Goal: Contribute content

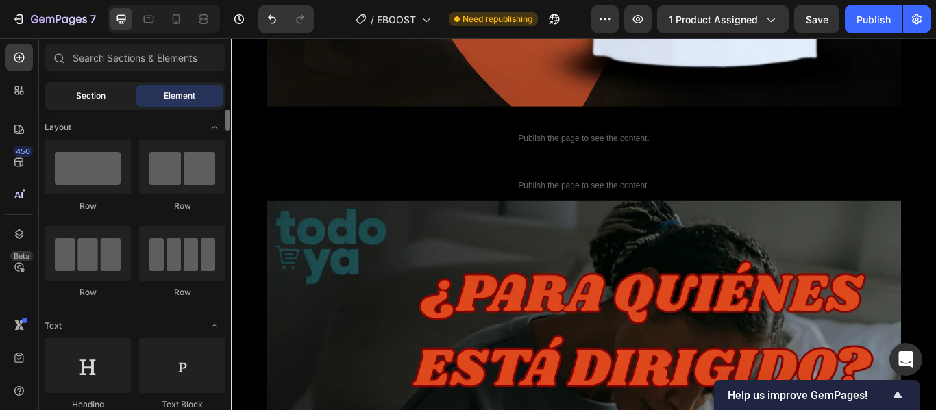
click at [102, 101] on span "Section" at bounding box center [90, 96] width 29 height 12
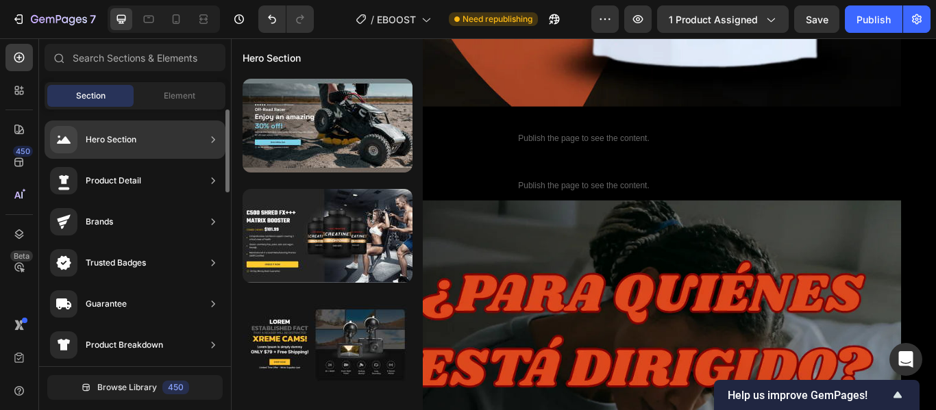
click at [145, 139] on div "Hero Section" at bounding box center [135, 140] width 181 height 38
click at [214, 139] on icon at bounding box center [213, 139] width 3 height 6
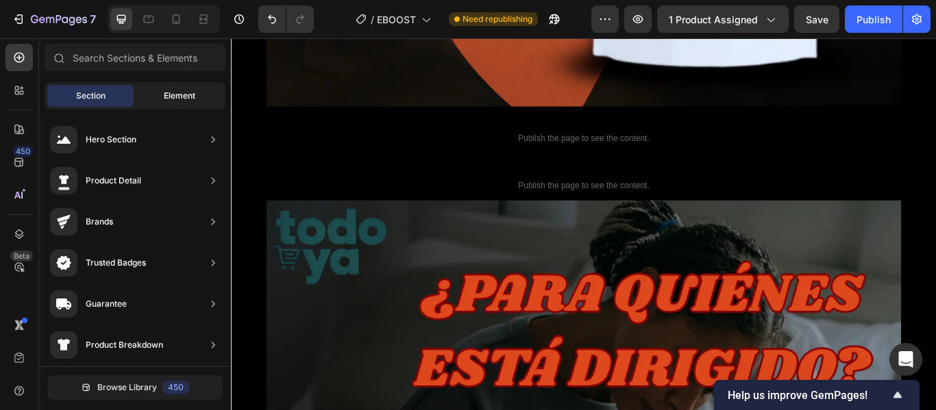
click at [181, 98] on span "Element" at bounding box center [180, 96] width 32 height 12
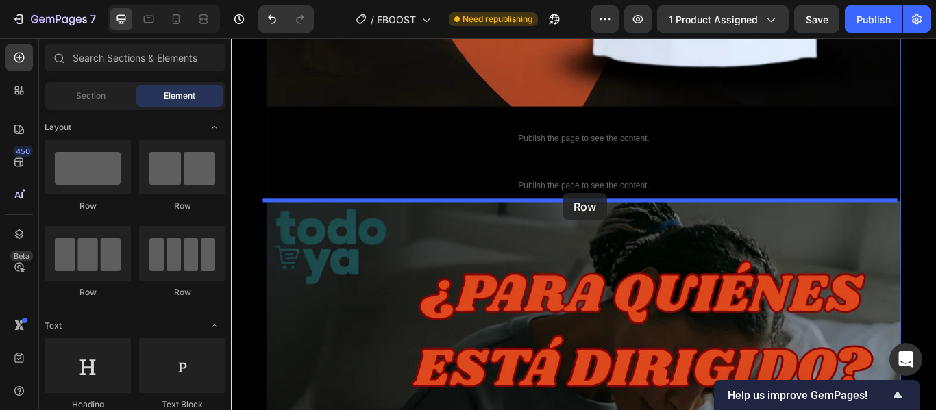
drag, startPoint x: 339, startPoint y: 223, endPoint x: 618, endPoint y: 219, distance: 278.8
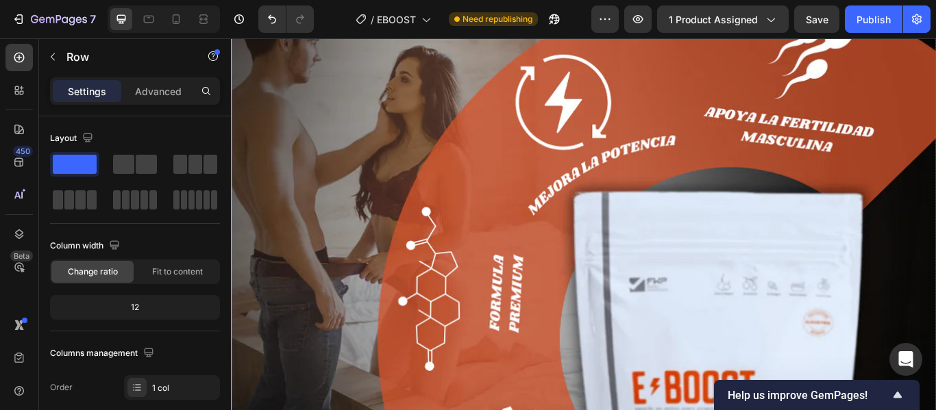
scroll to position [5788, 0]
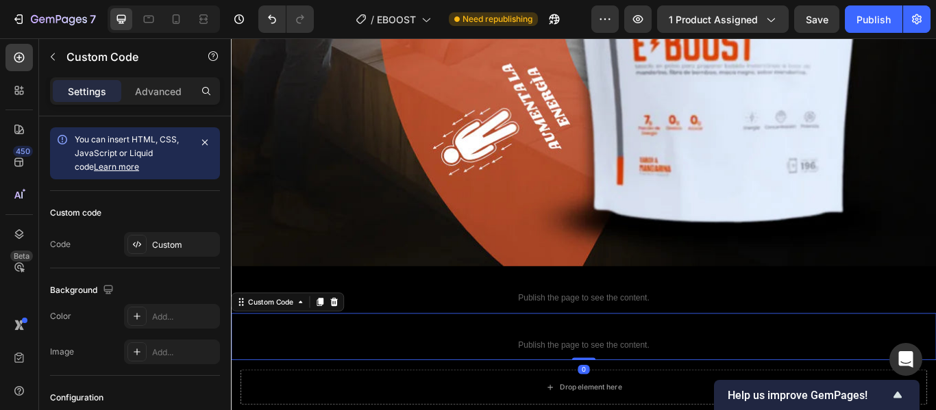
click at [754, 370] on span "Custom Code" at bounding box center [642, 378] width 822 height 16
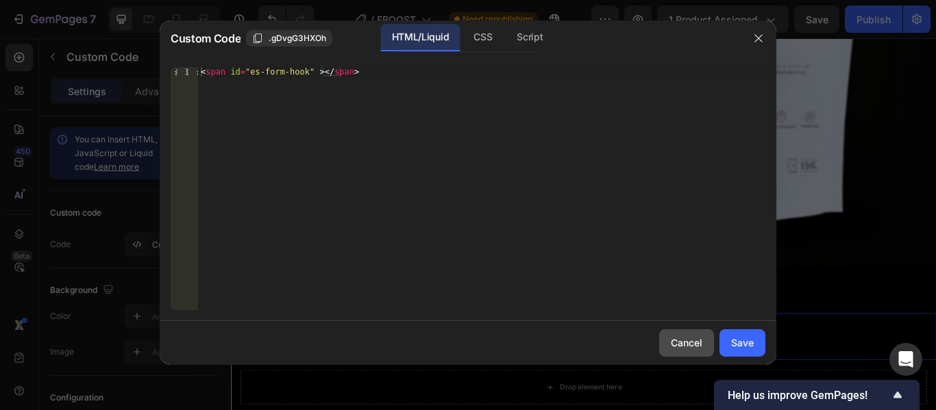
click at [691, 345] on div "Cancel" at bounding box center [687, 343] width 32 height 14
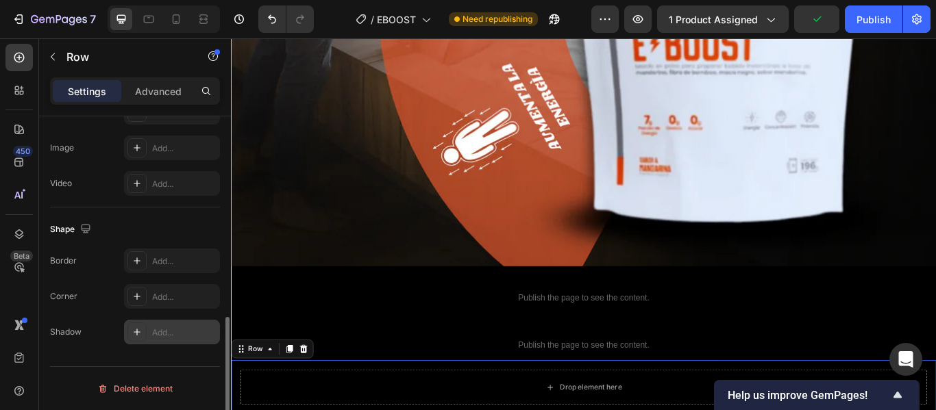
scroll to position [160, 0]
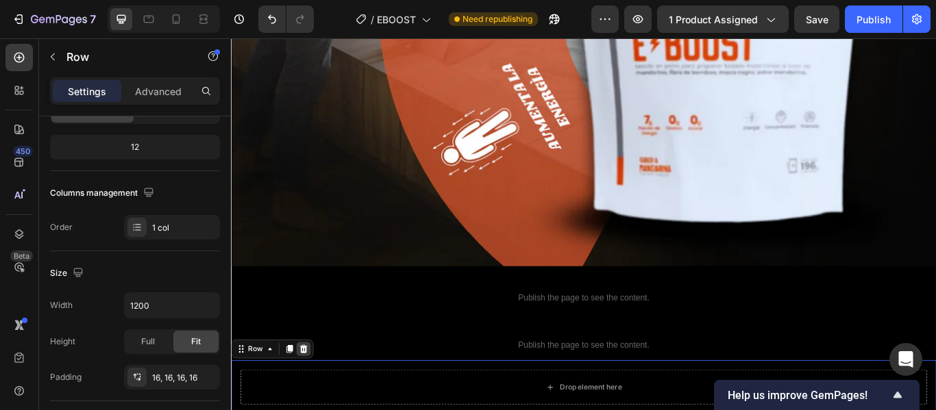
click at [317, 396] on icon at bounding box center [315, 401] width 9 height 10
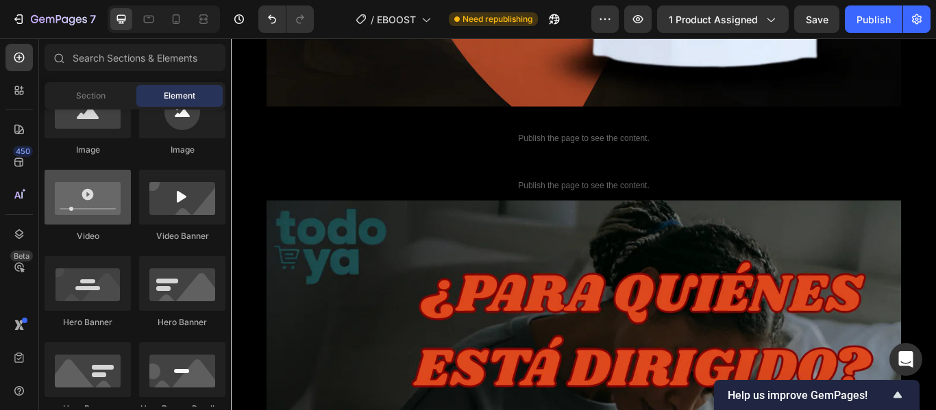
scroll to position [411, 0]
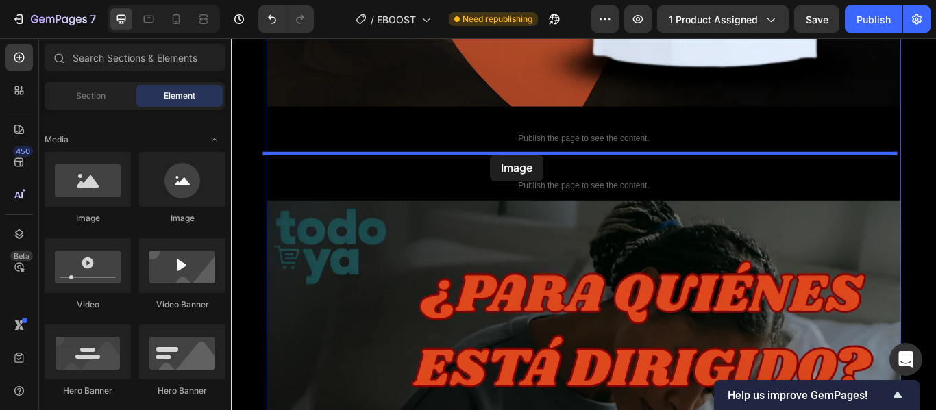
drag, startPoint x: 401, startPoint y: 223, endPoint x: 537, endPoint y: 165, distance: 147.6
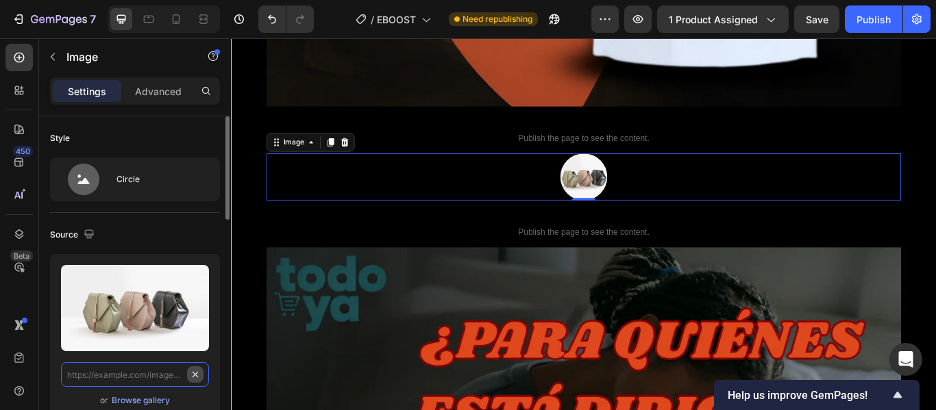
scroll to position [0, 0]
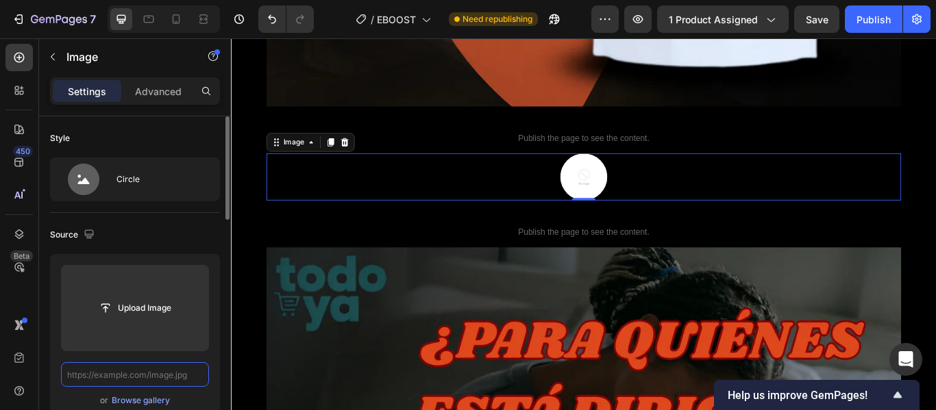
paste input "[URL][DOMAIN_NAME]"
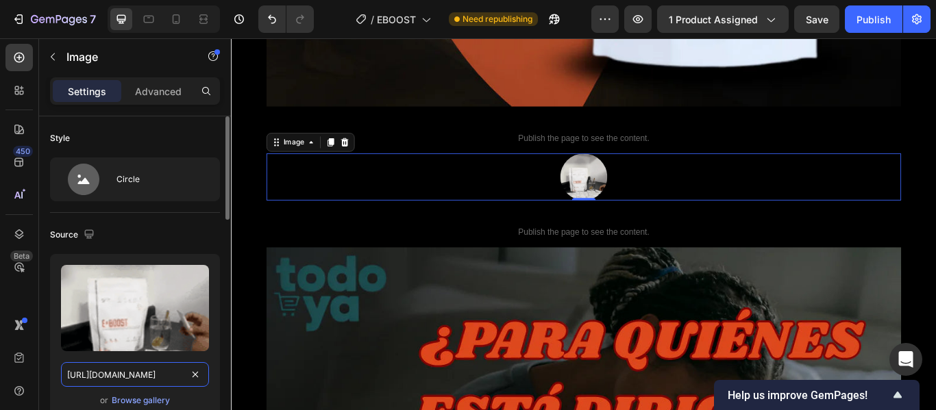
scroll to position [0, 221]
type input "[URL][DOMAIN_NAME]"
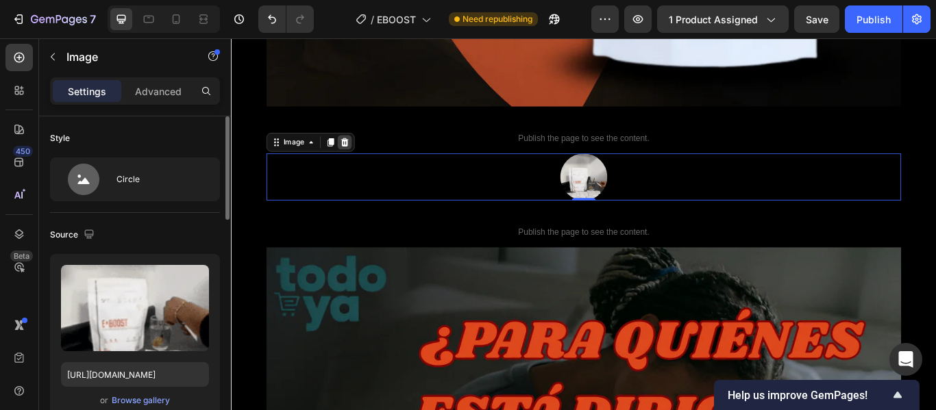
click at [359, 157] on icon at bounding box center [363, 160] width 9 height 10
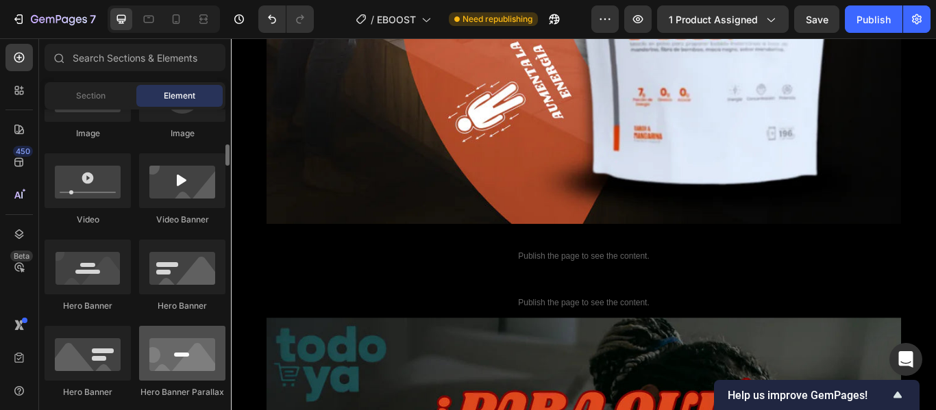
scroll to position [359, 0]
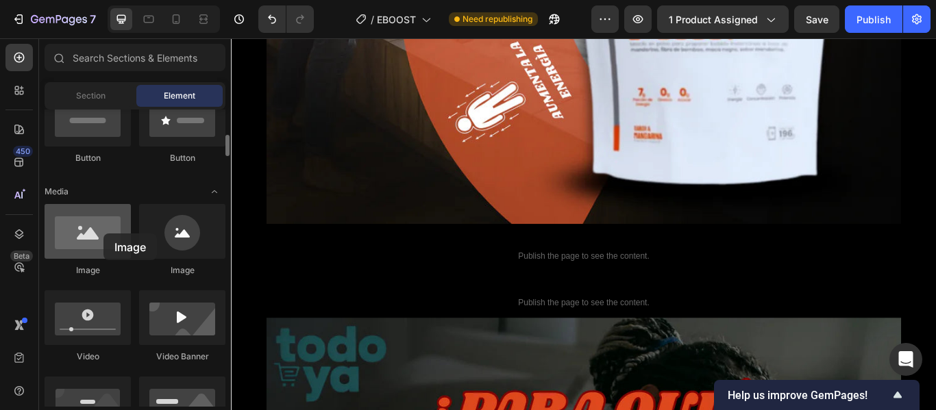
click at [103, 234] on div at bounding box center [88, 231] width 86 height 55
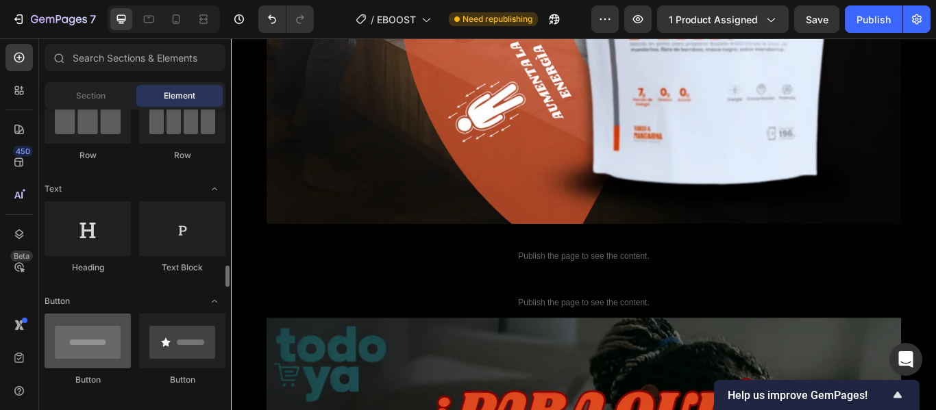
scroll to position [274, 0]
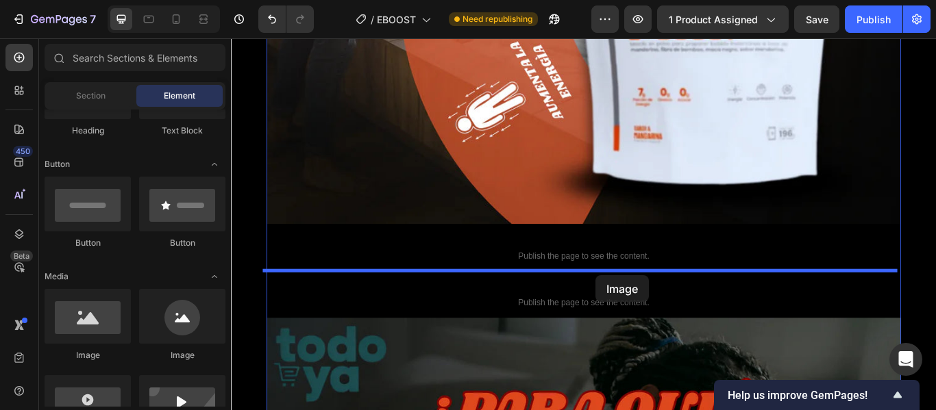
drag, startPoint x: 343, startPoint y: 356, endPoint x: 656, endPoint y: 315, distance: 315.0
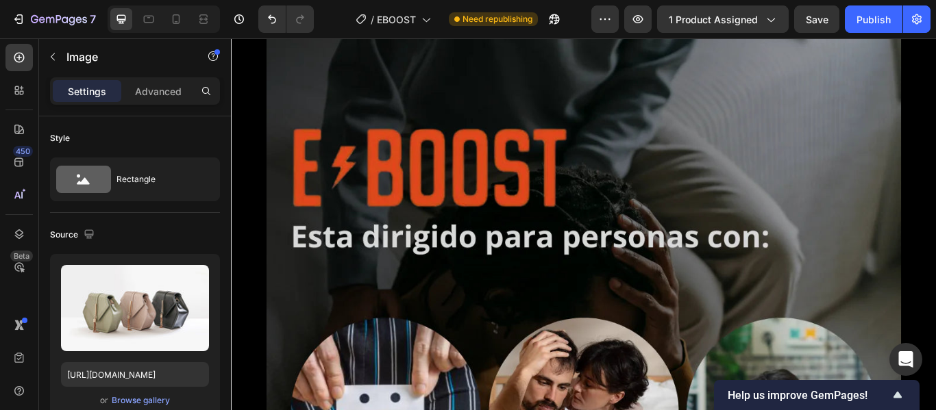
scroll to position [5925, 0]
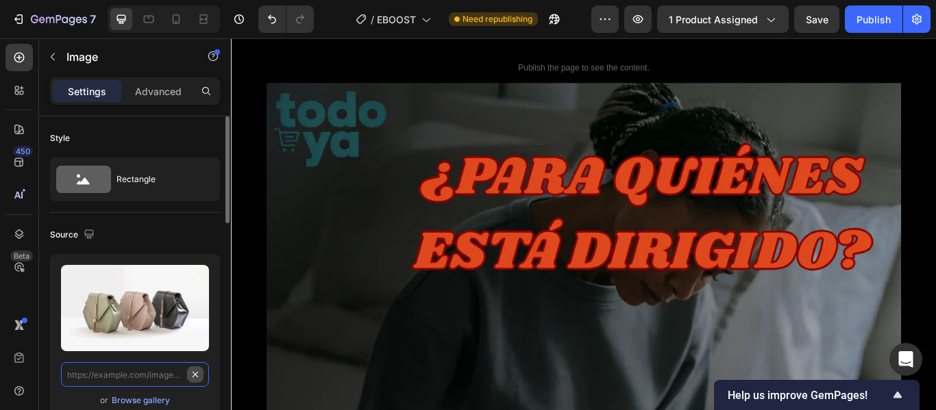
scroll to position [0, 0]
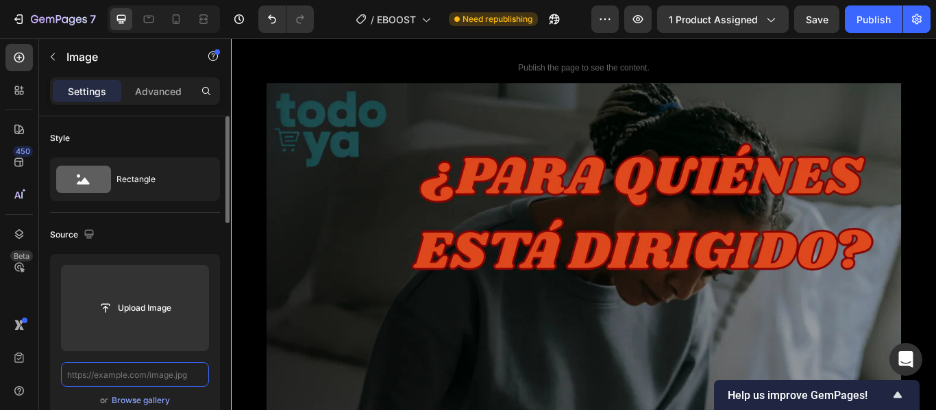
paste input "[URL][DOMAIN_NAME]"
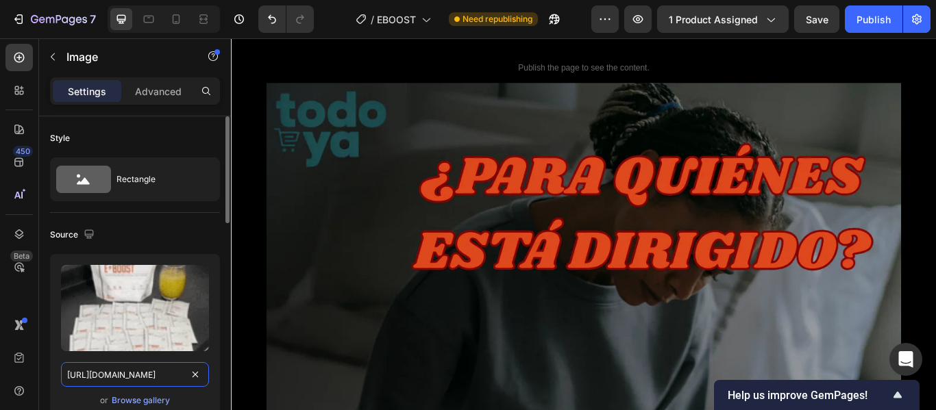
scroll to position [0, 221]
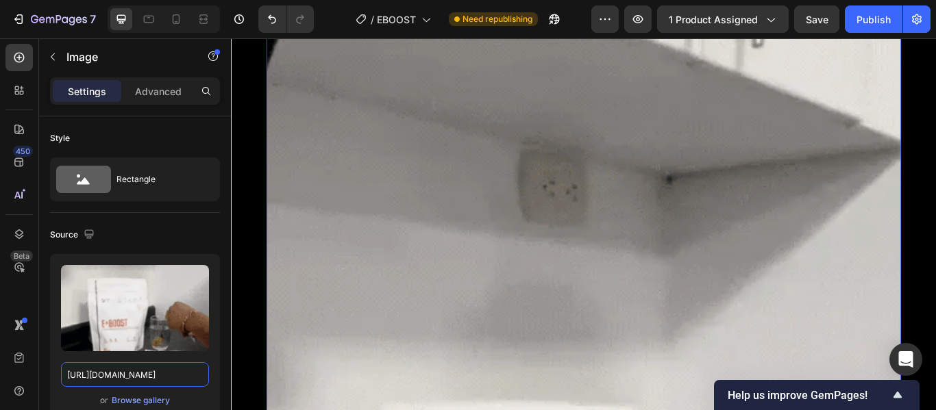
type input "[URL][DOMAIN_NAME]"
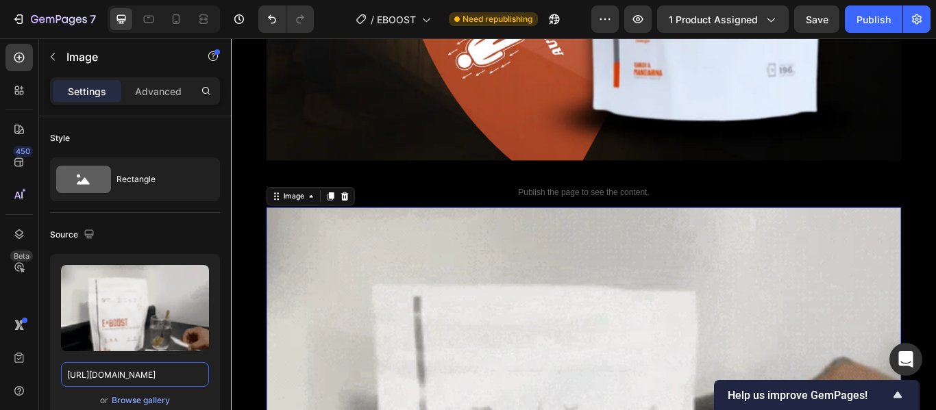
scroll to position [5320, 0]
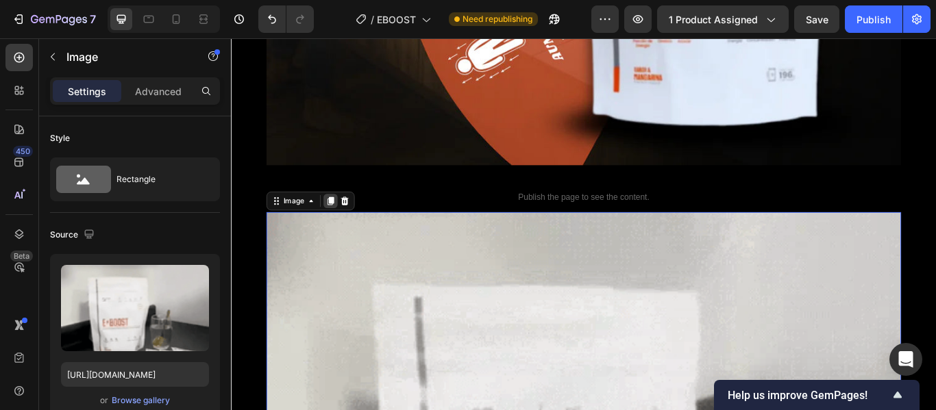
click at [344, 227] on icon at bounding box center [347, 229] width 8 height 10
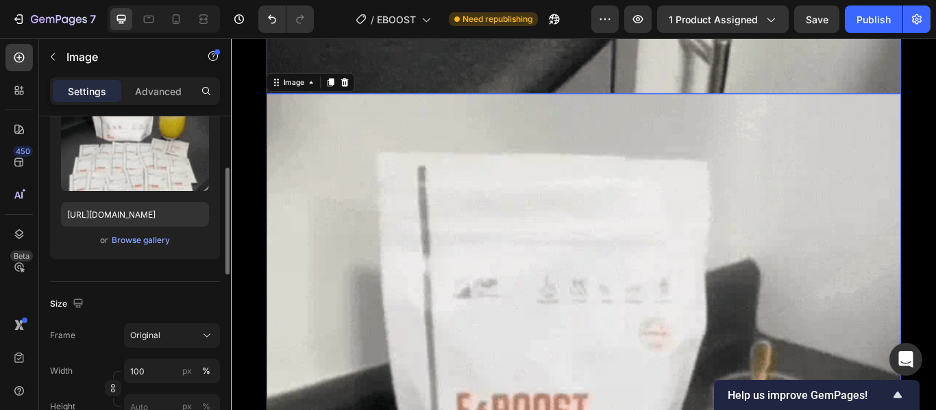
scroll to position [6639, 0]
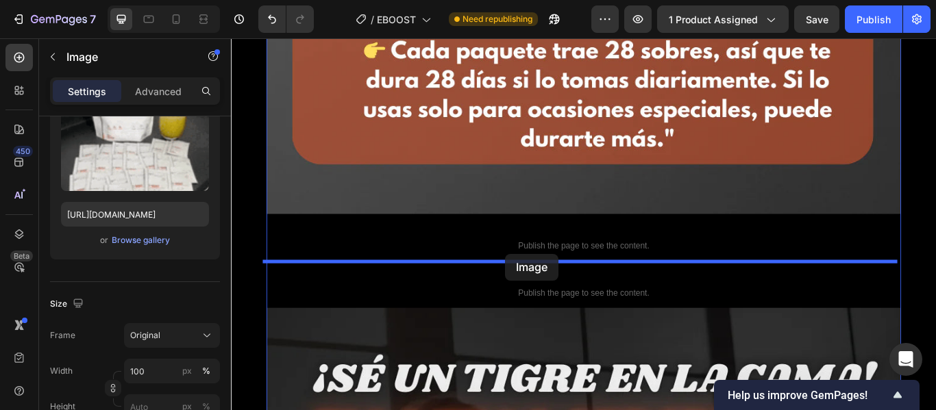
drag, startPoint x: 435, startPoint y: 171, endPoint x: 551, endPoint y: 290, distance: 166.2
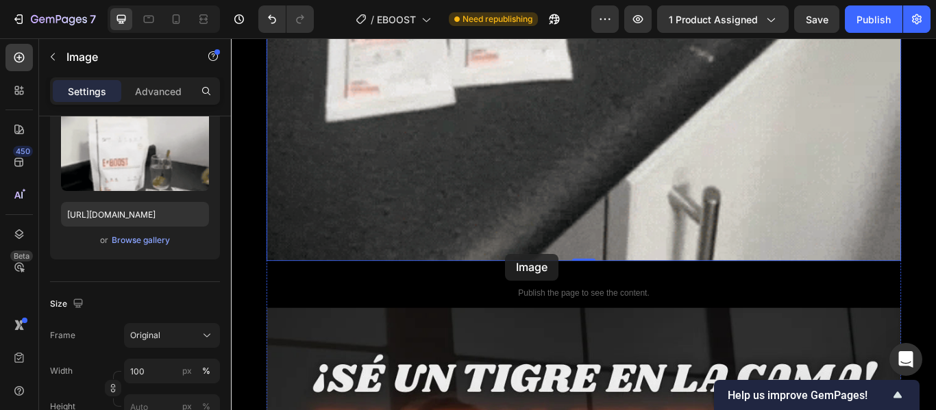
scroll to position [11305, 0]
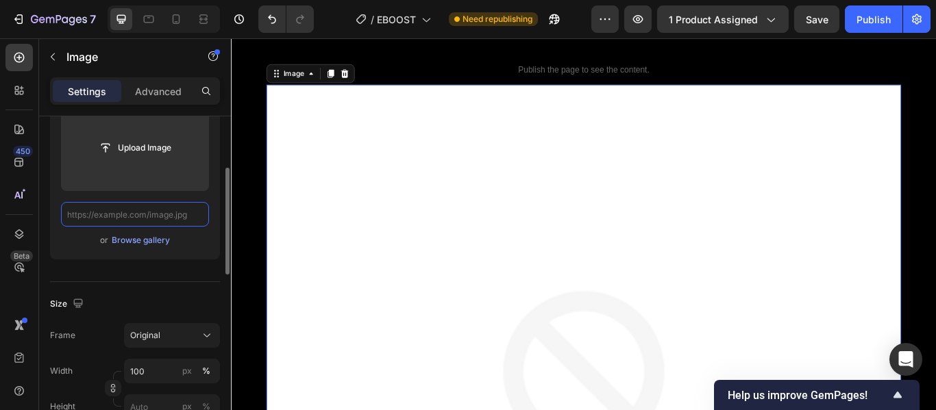
scroll to position [0, 0]
paste input "[URL][DOMAIN_NAME]"
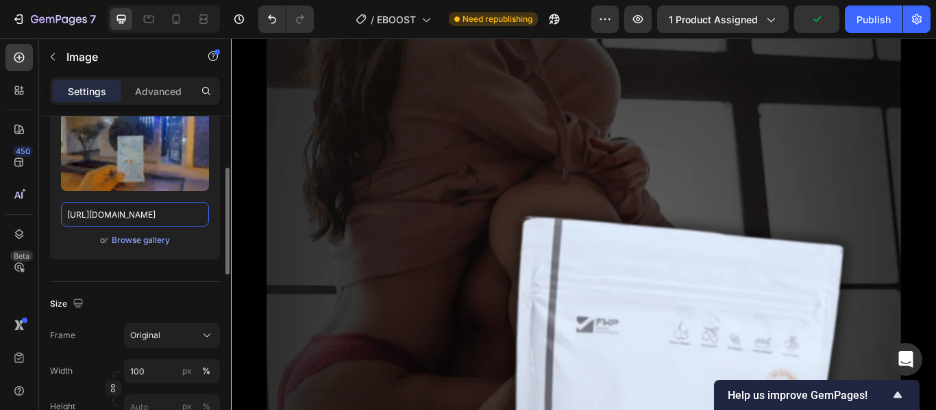
scroll to position [12675, 0]
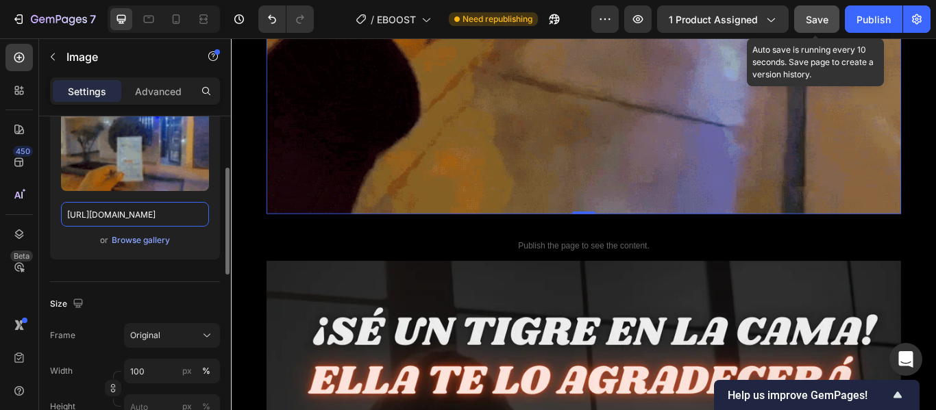
type input "[URL][DOMAIN_NAME]"
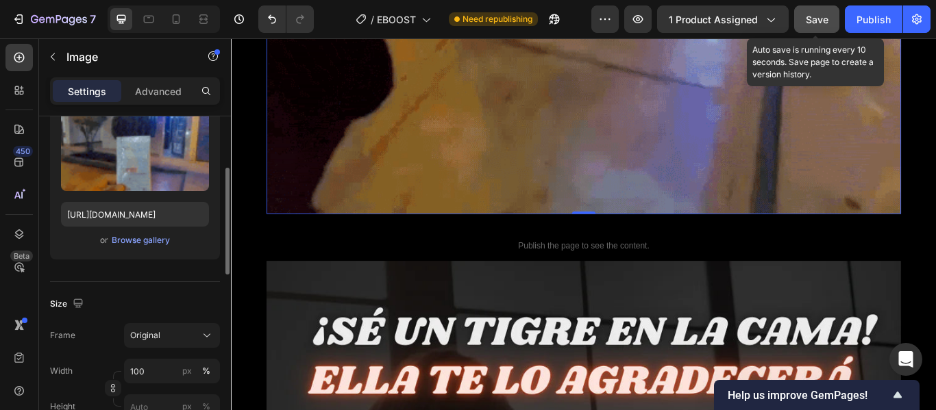
click at [814, 19] on span "Save" at bounding box center [817, 20] width 23 height 12
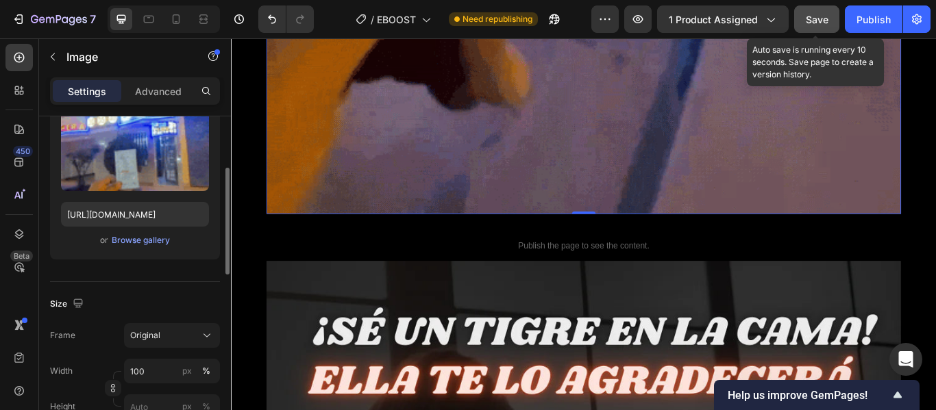
scroll to position [0, 0]
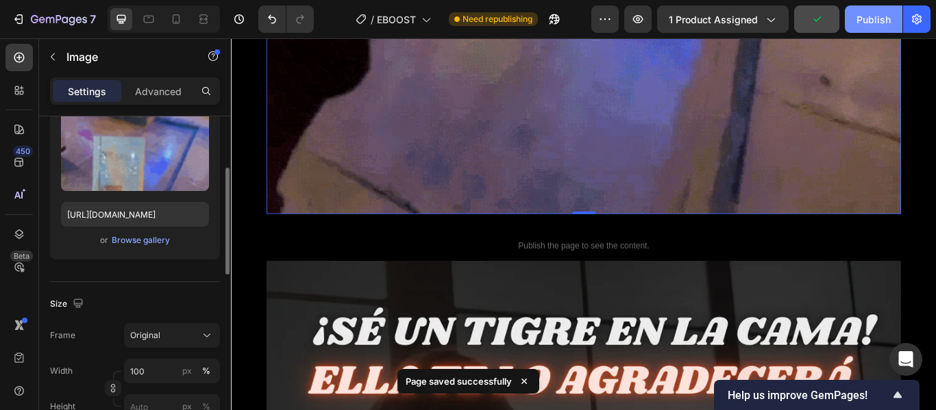
click at [868, 27] on button "Publish" at bounding box center [874, 18] width 58 height 27
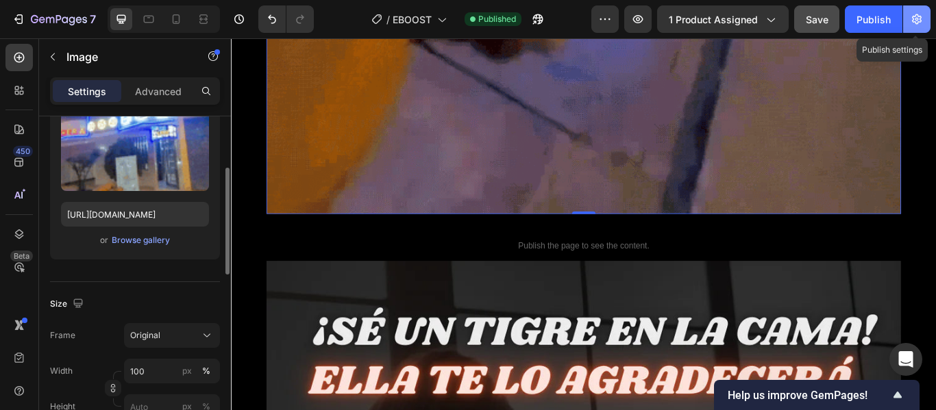
click at [923, 20] on button "button" at bounding box center [916, 18] width 27 height 27
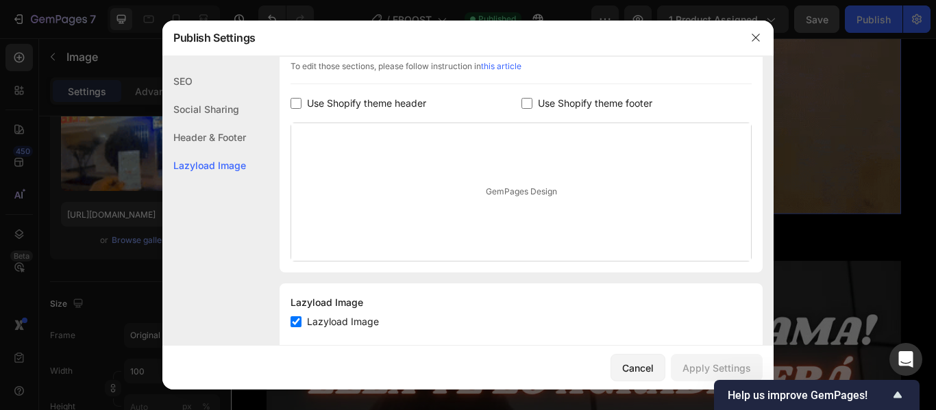
scroll to position [267, 0]
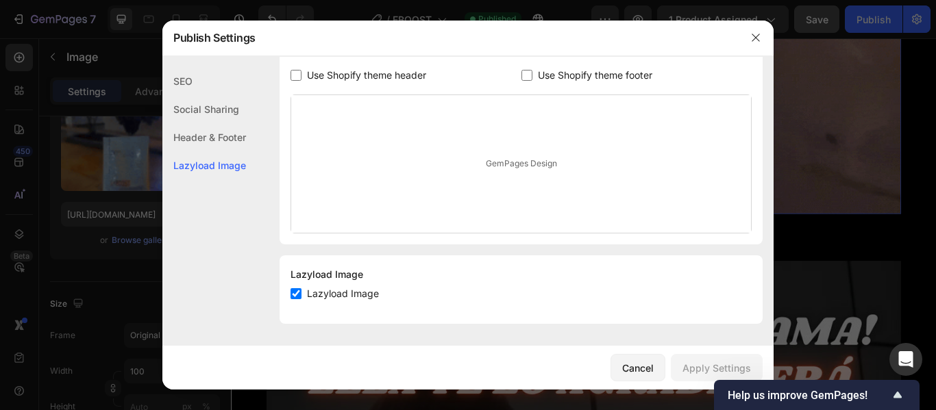
click at [571, 70] on span "Use Shopify theme footer" at bounding box center [595, 75] width 114 height 16
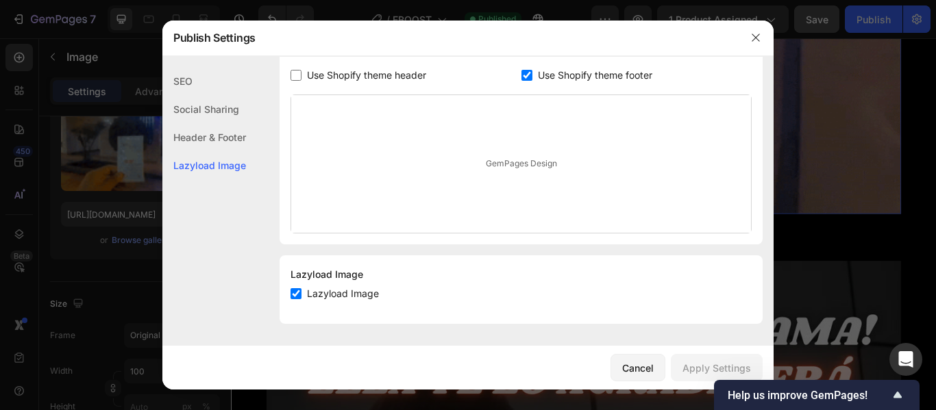
checkbox input "true"
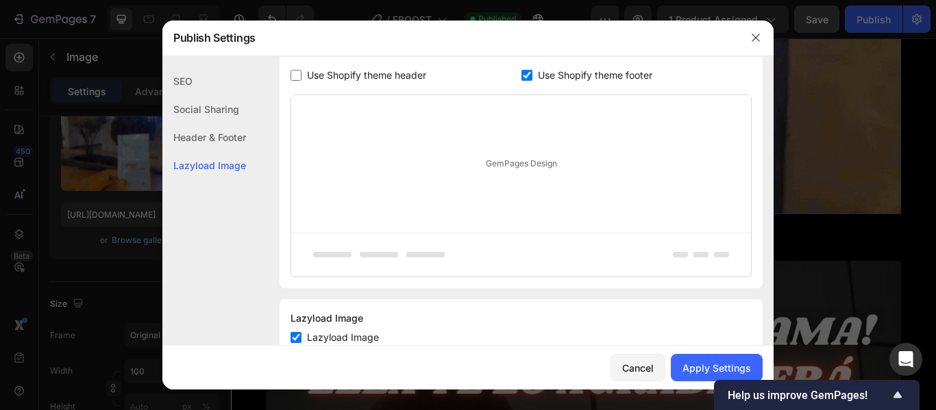
click at [358, 71] on span "Use Shopify theme header" at bounding box center [366, 75] width 119 height 16
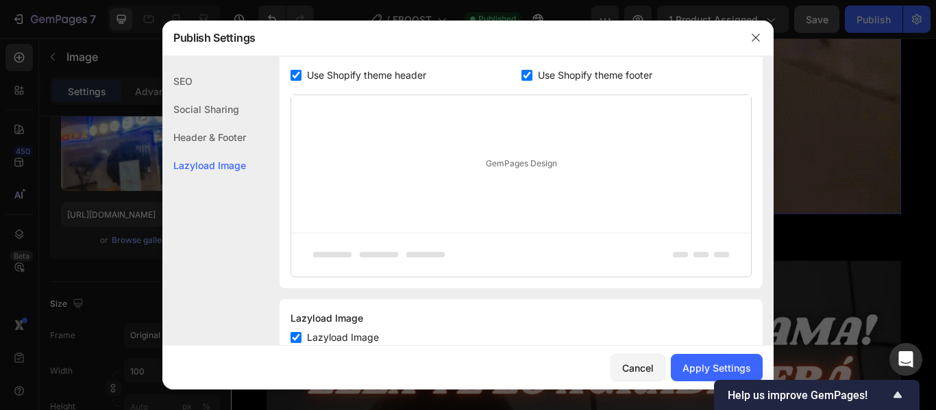
checkbox input "true"
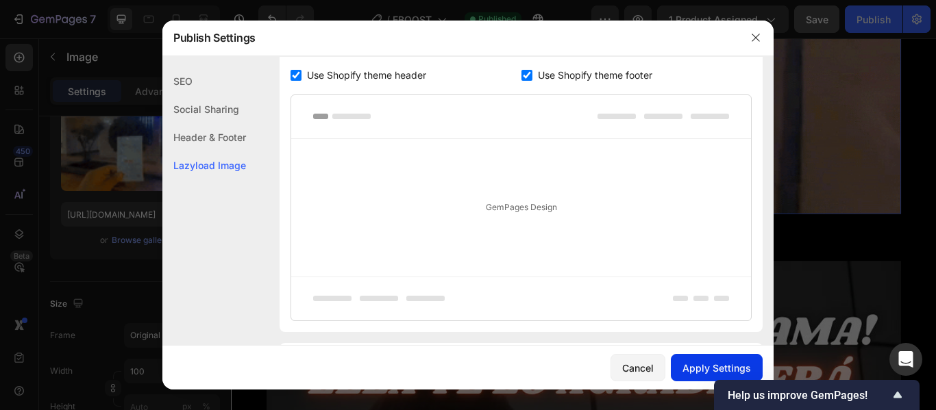
click at [700, 370] on div "Apply Settings" at bounding box center [716, 368] width 69 height 14
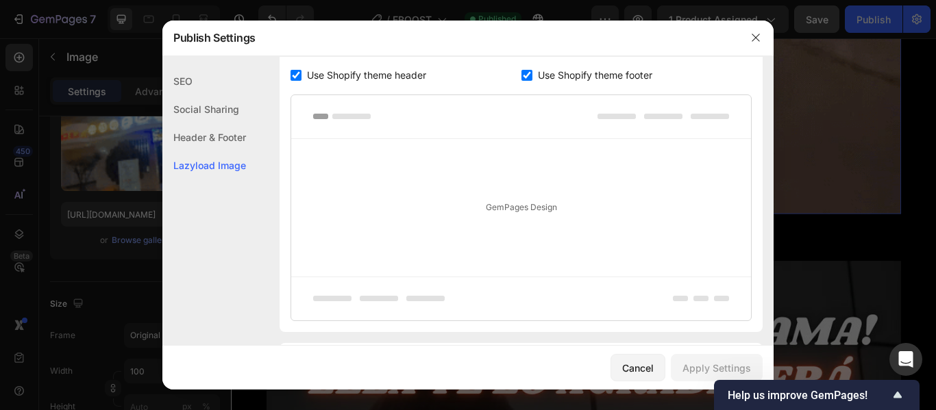
click at [804, 176] on div at bounding box center [468, 205] width 936 height 410
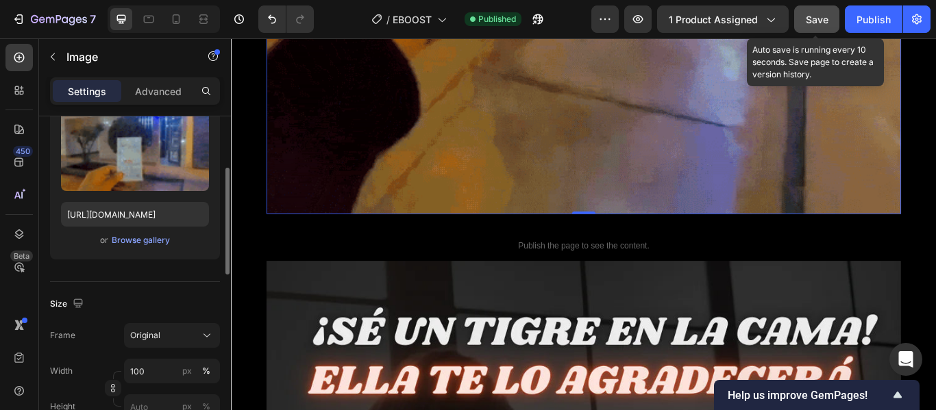
click at [816, 21] on span "Save" at bounding box center [817, 20] width 23 height 12
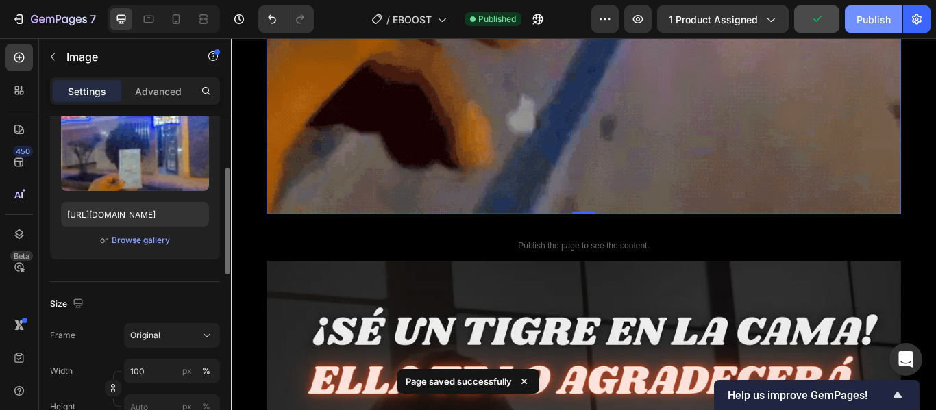
click at [871, 25] on div "Publish" at bounding box center [873, 19] width 34 height 14
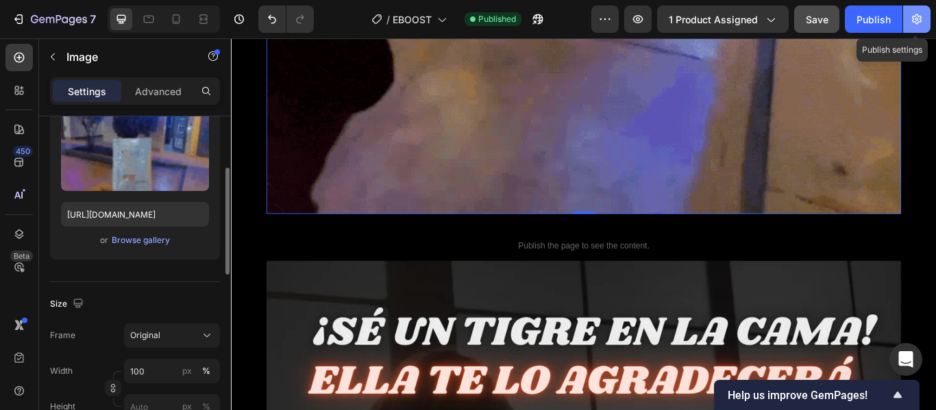
click at [913, 14] on icon "button" at bounding box center [917, 19] width 14 height 14
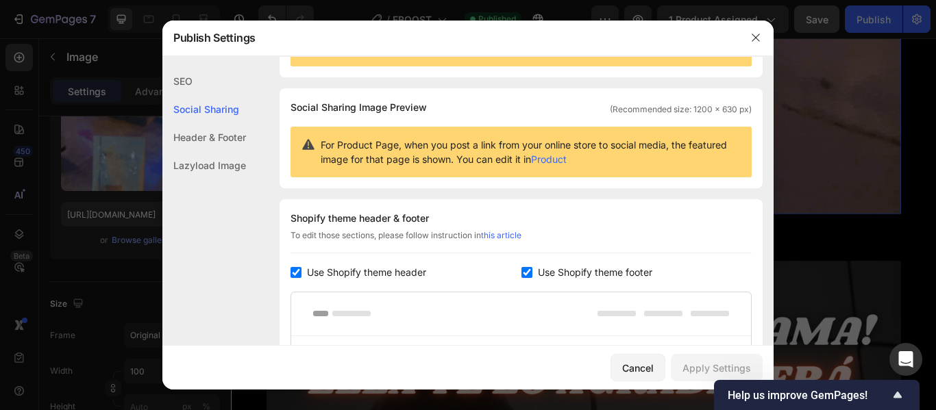
scroll to position [274, 0]
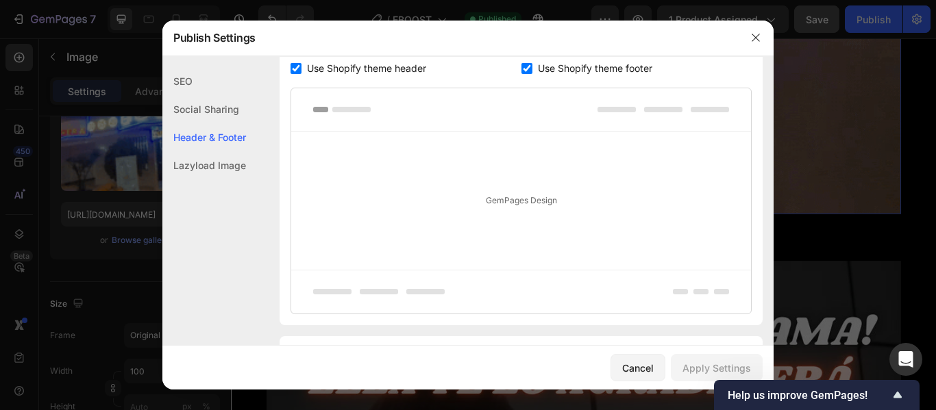
click at [571, 66] on span "Use Shopify theme footer" at bounding box center [595, 68] width 114 height 16
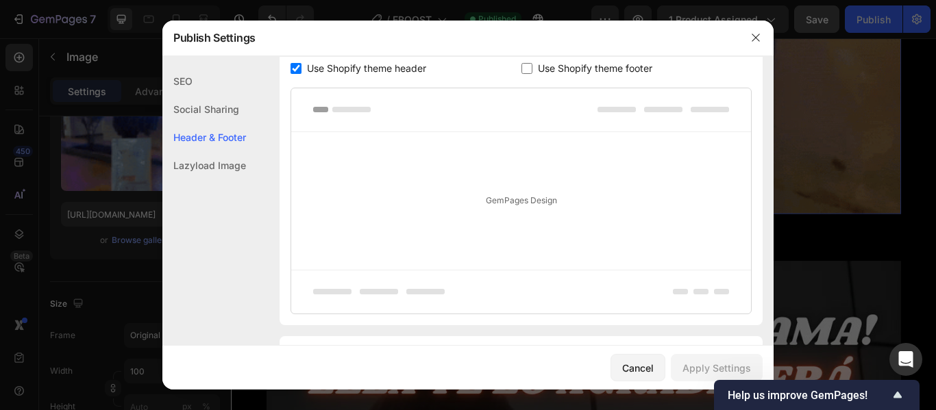
checkbox input "false"
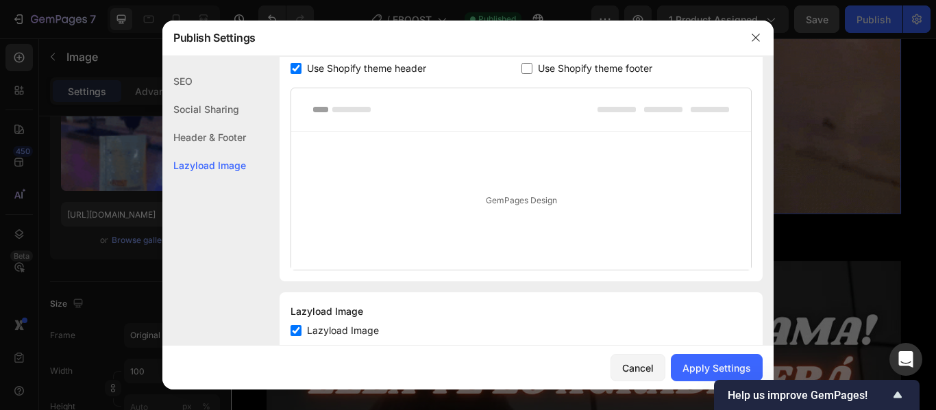
click at [332, 69] on span "Use Shopify theme header" at bounding box center [366, 68] width 119 height 16
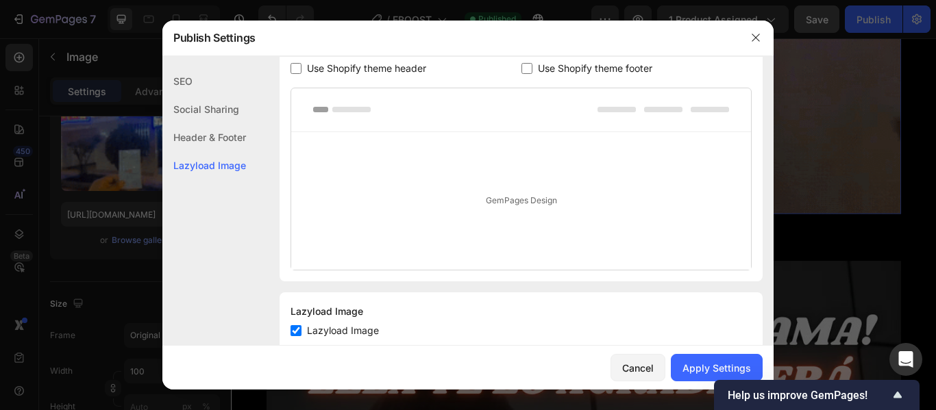
checkbox input "false"
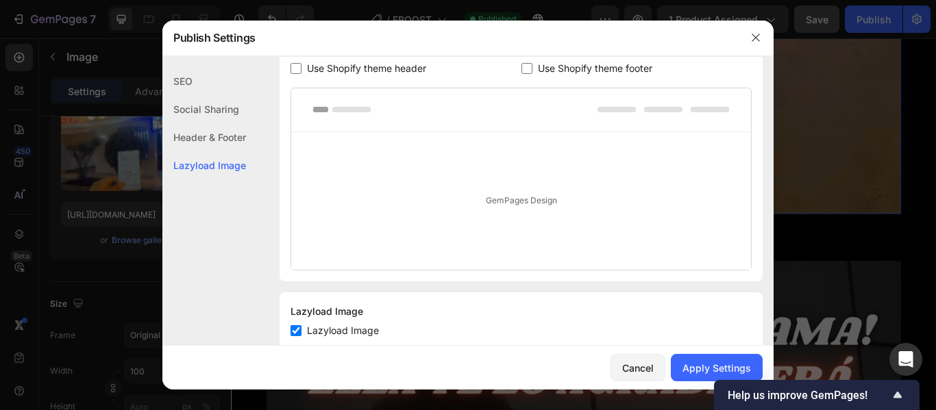
scroll to position [267, 0]
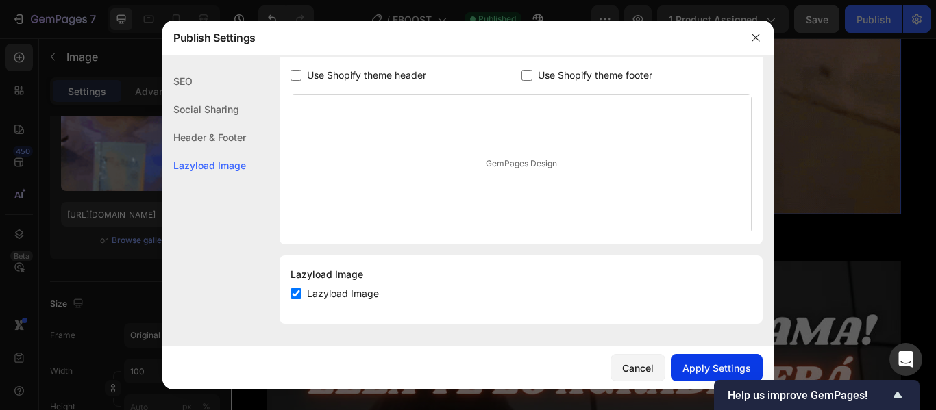
click at [701, 370] on div "Apply Settings" at bounding box center [716, 368] width 69 height 14
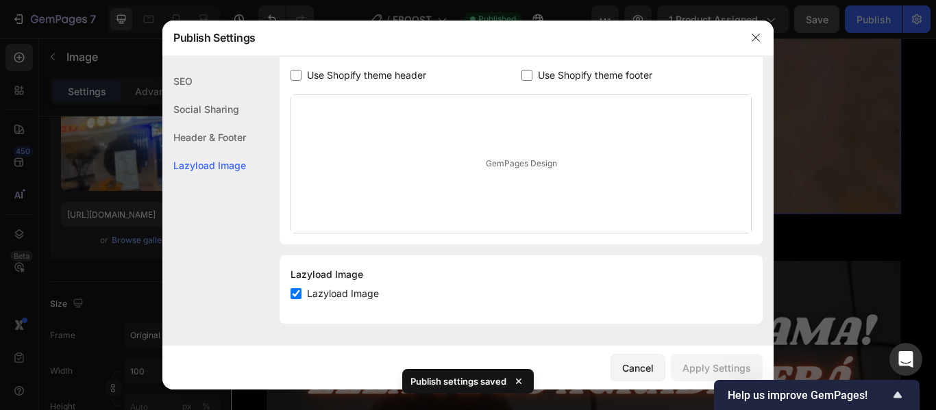
click at [810, 38] on div at bounding box center [468, 205] width 936 height 410
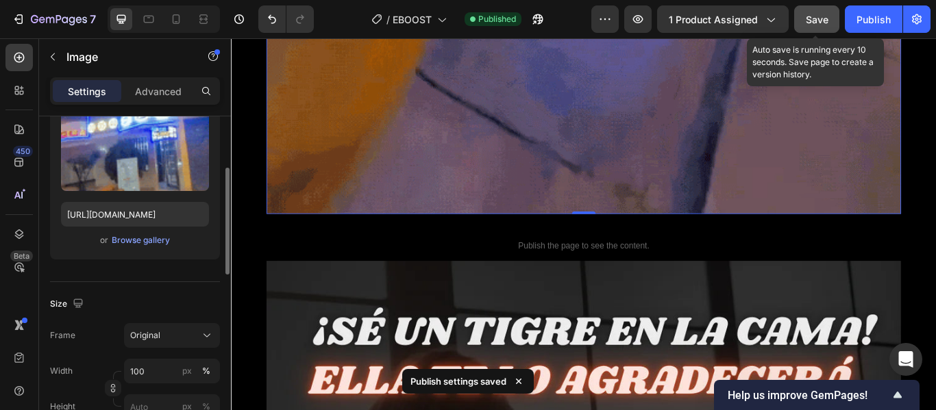
click at [812, 21] on span "Save" at bounding box center [817, 20] width 23 height 12
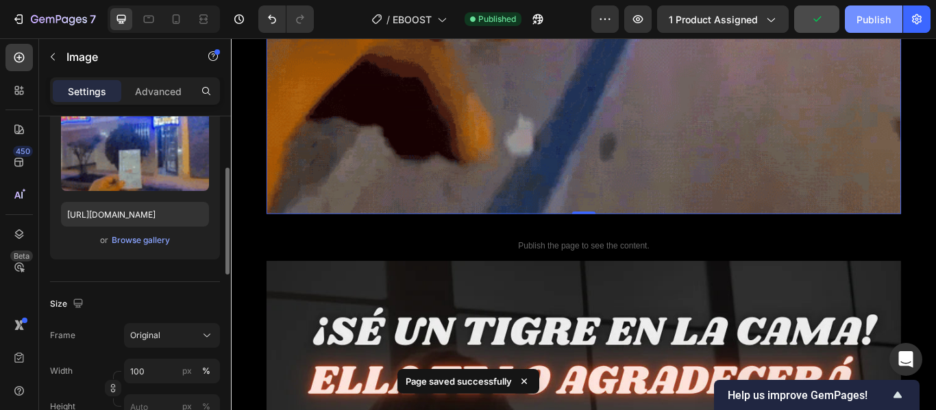
click at [865, 19] on div "Publish" at bounding box center [873, 19] width 34 height 14
